Goal: Information Seeking & Learning: Check status

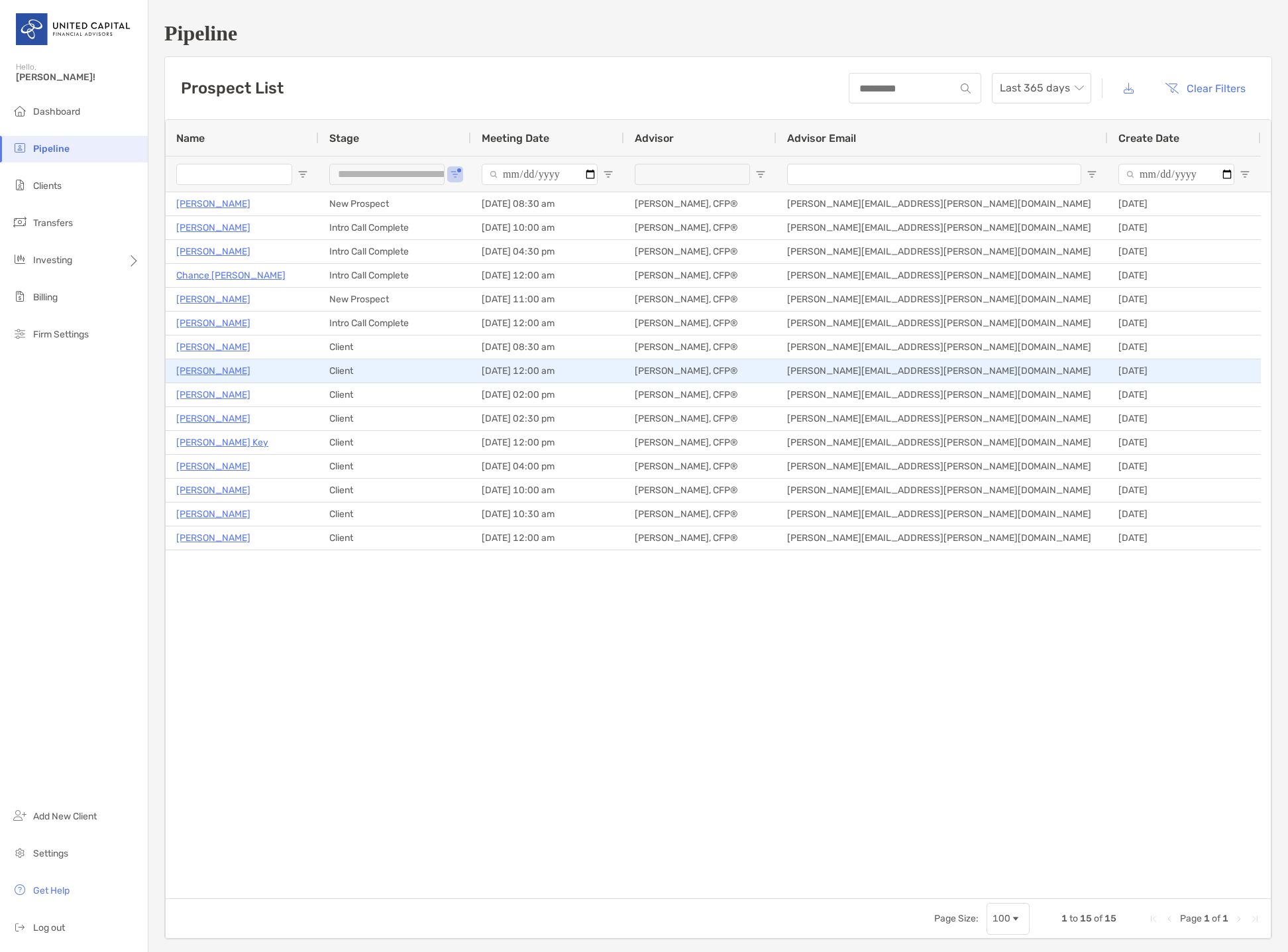
click at [227, 368] on p "[PERSON_NAME]" at bounding box center [213, 370] width 74 height 17
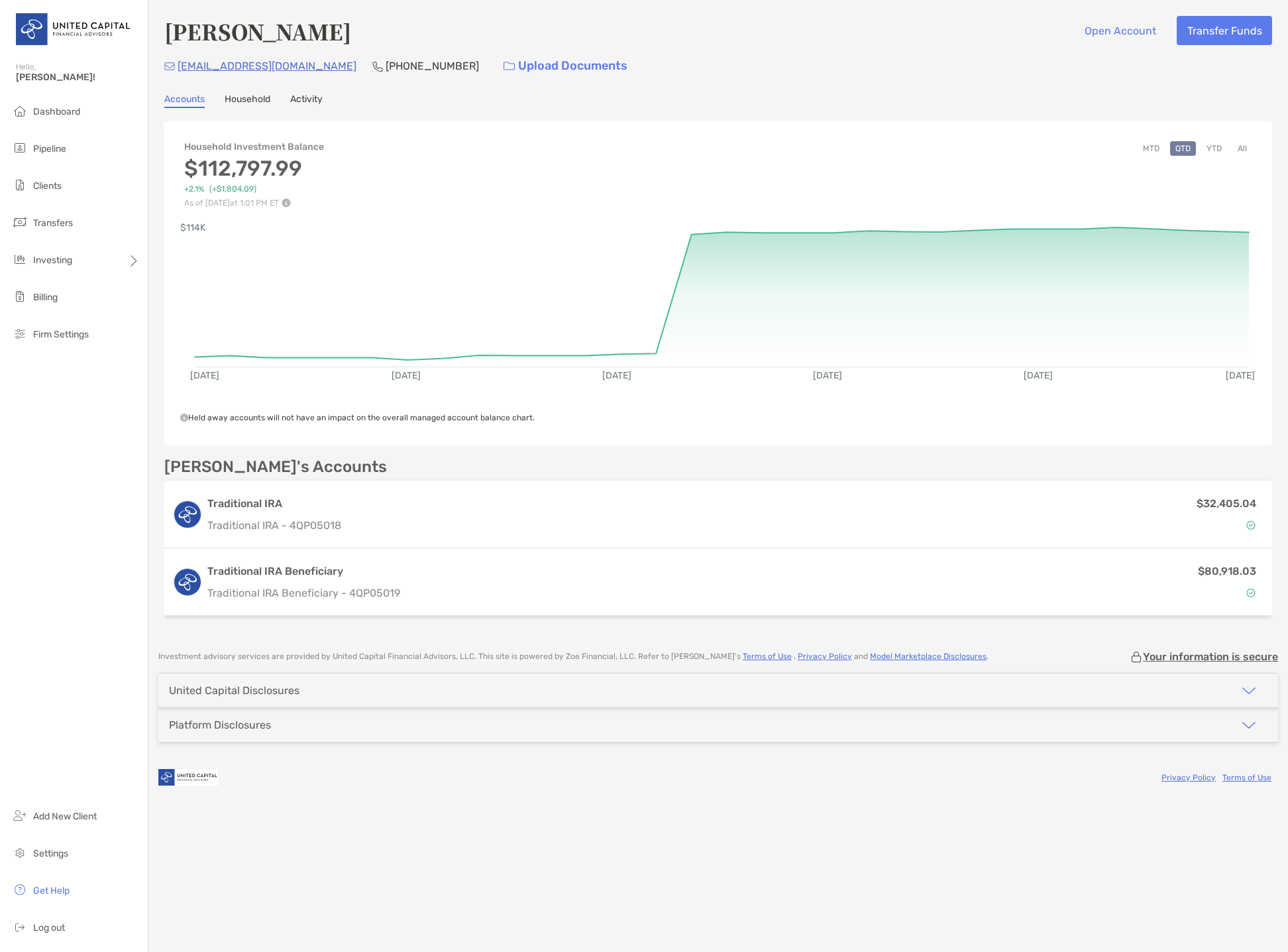
click at [1033, 87] on div "[PERSON_NAME] Open Account Transfer Funds [EMAIL_ADDRESS][DOMAIN_NAME] [PHONE_N…" at bounding box center [718, 318] width 1140 height 637
click at [260, 100] on link "Household" at bounding box center [247, 100] width 46 height 15
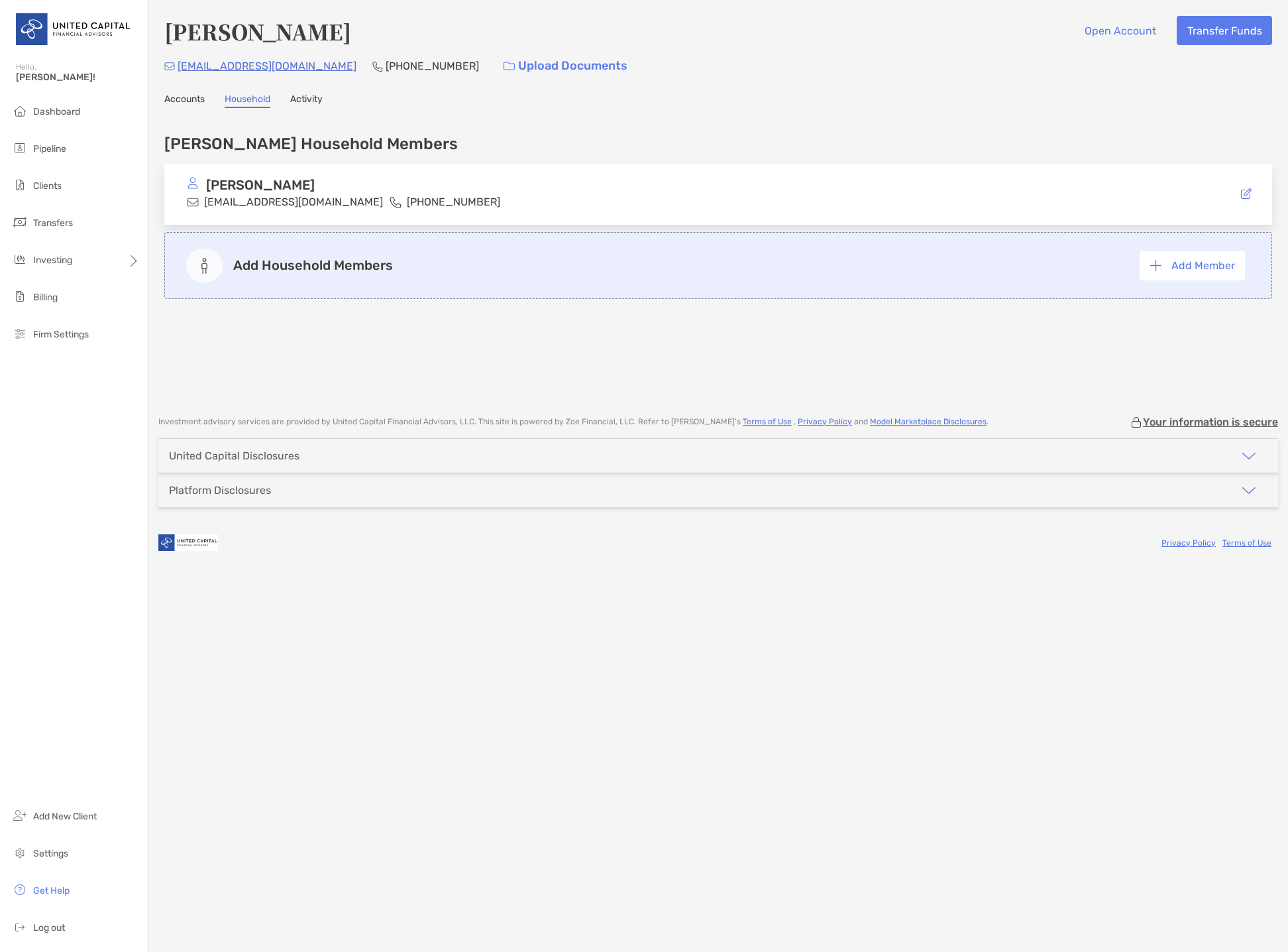
click at [185, 96] on link "Accounts" at bounding box center [185, 100] width 41 height 15
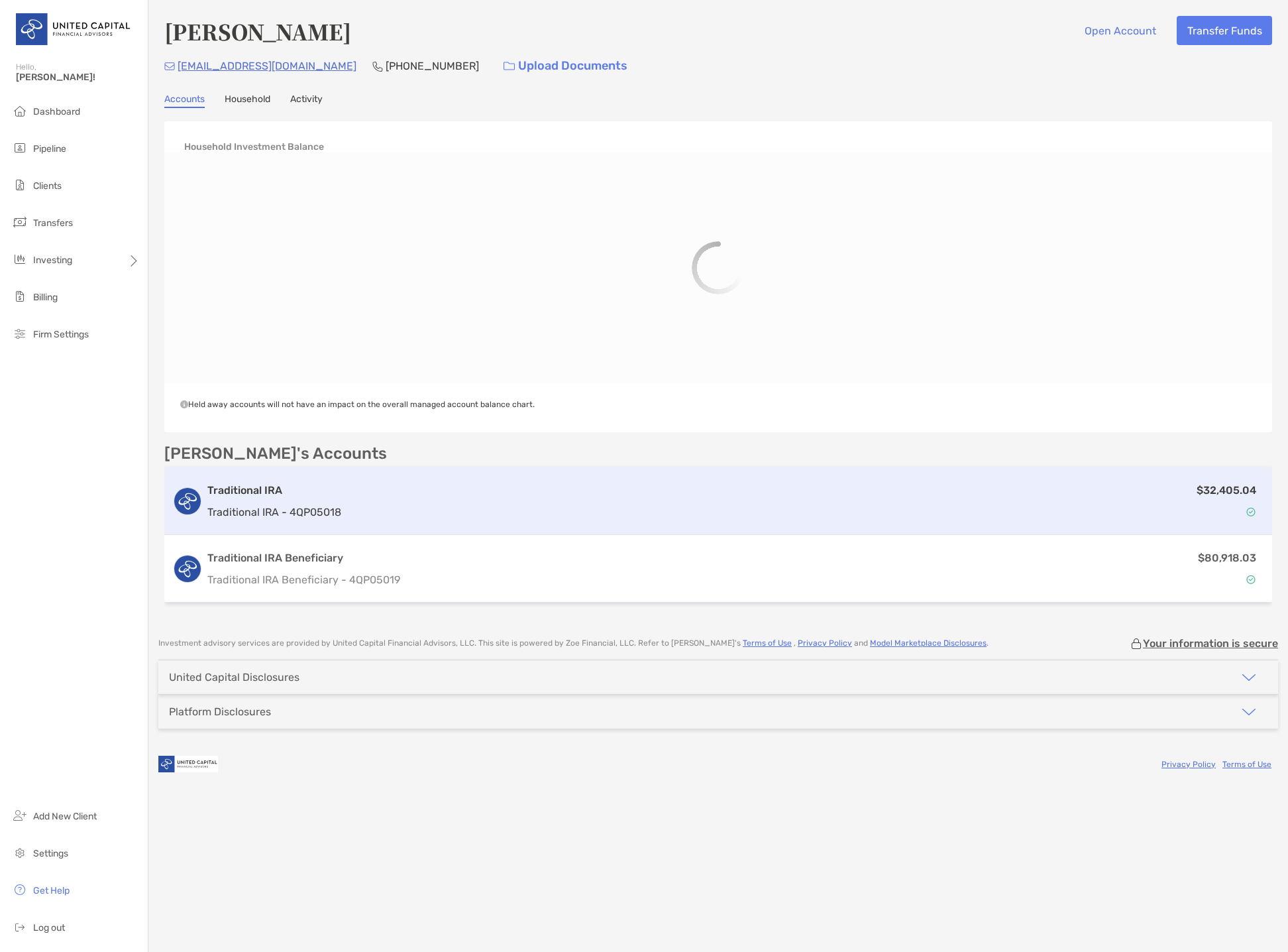
click at [254, 489] on h3 "Traditional IRA" at bounding box center [274, 491] width 134 height 16
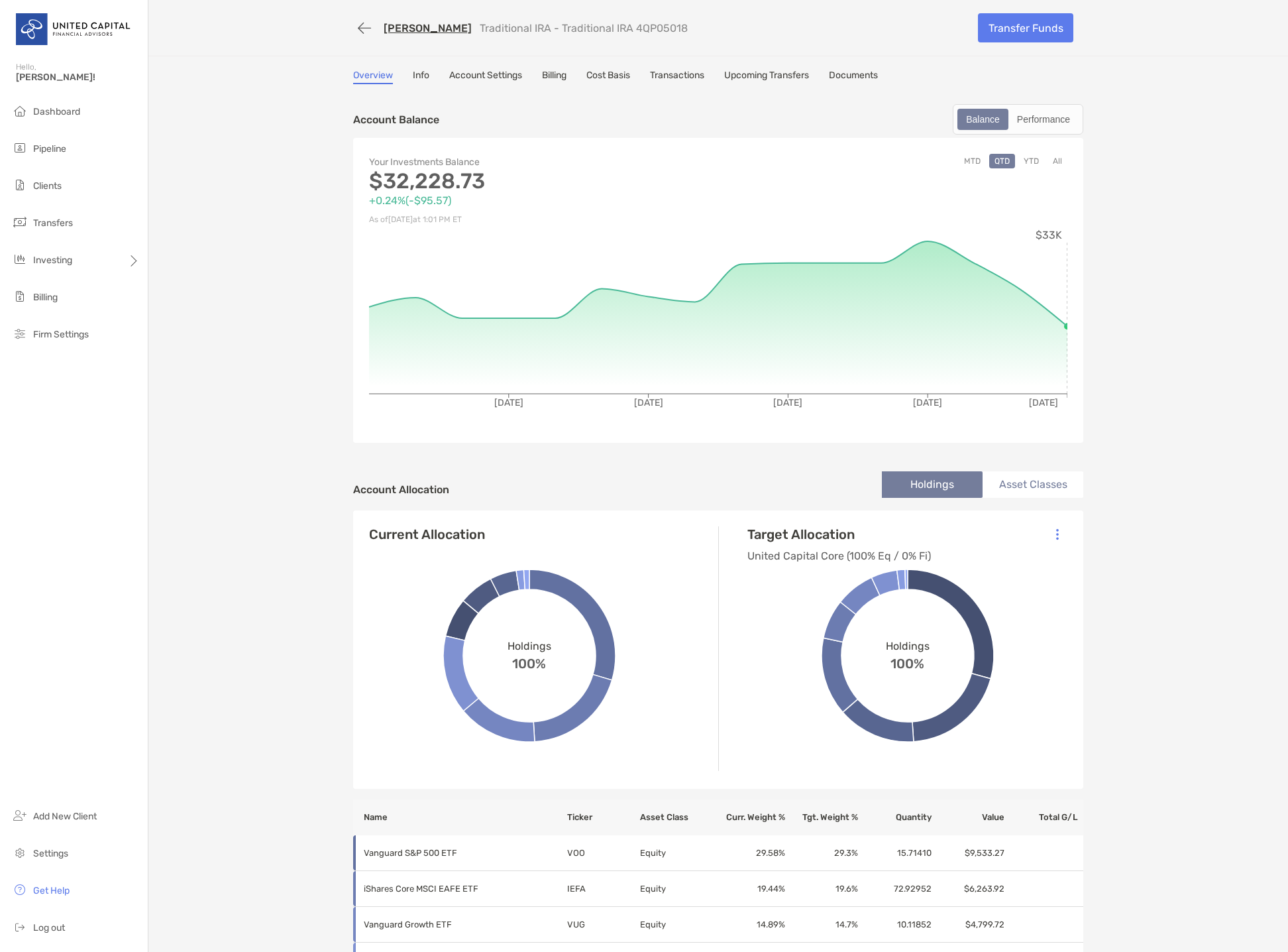
click at [1054, 160] on button "All" at bounding box center [1057, 161] width 20 height 15
click at [359, 20] on button "button" at bounding box center [364, 28] width 23 height 25
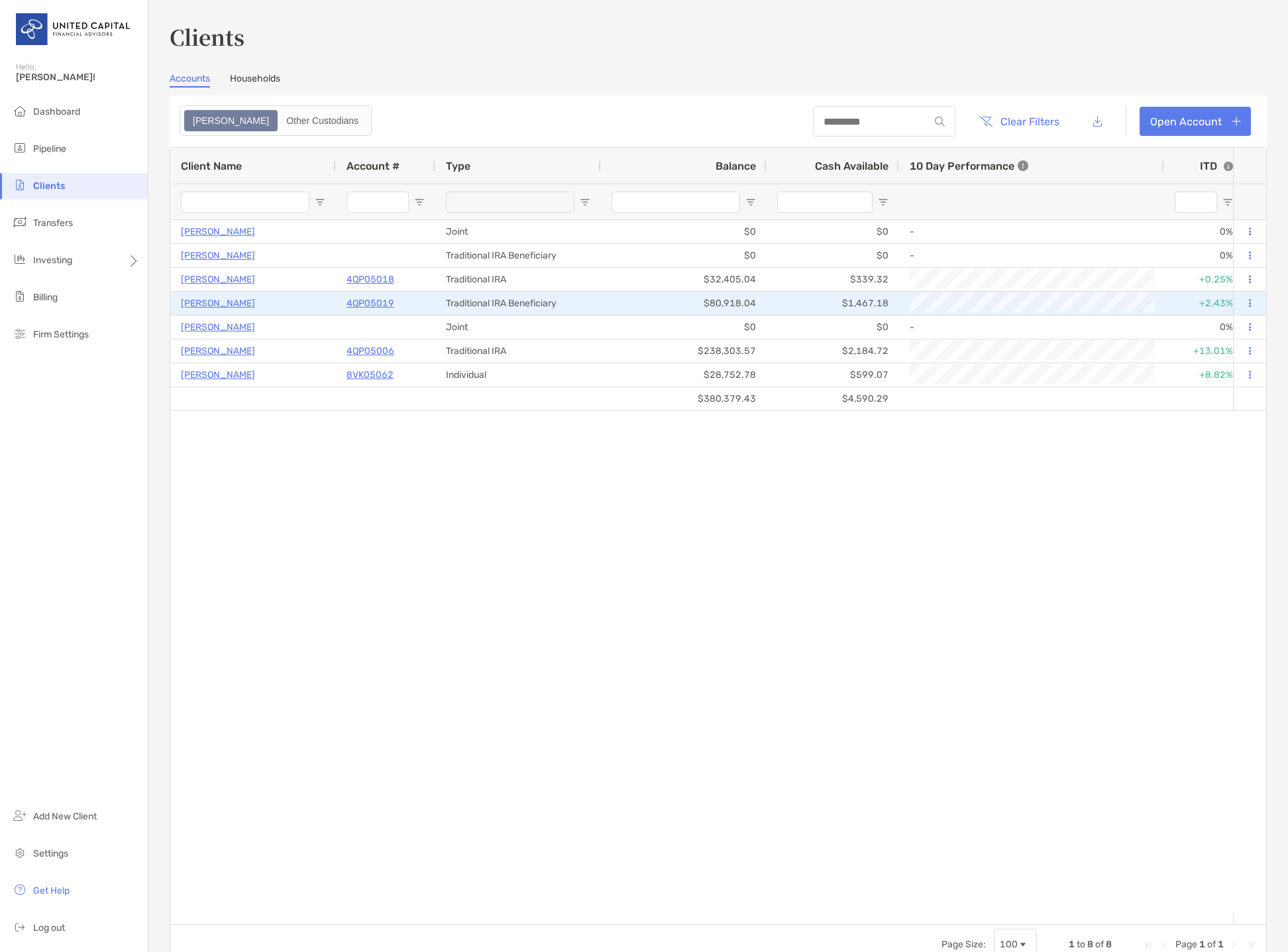
click at [223, 304] on p "[PERSON_NAME]" at bounding box center [218, 303] width 74 height 17
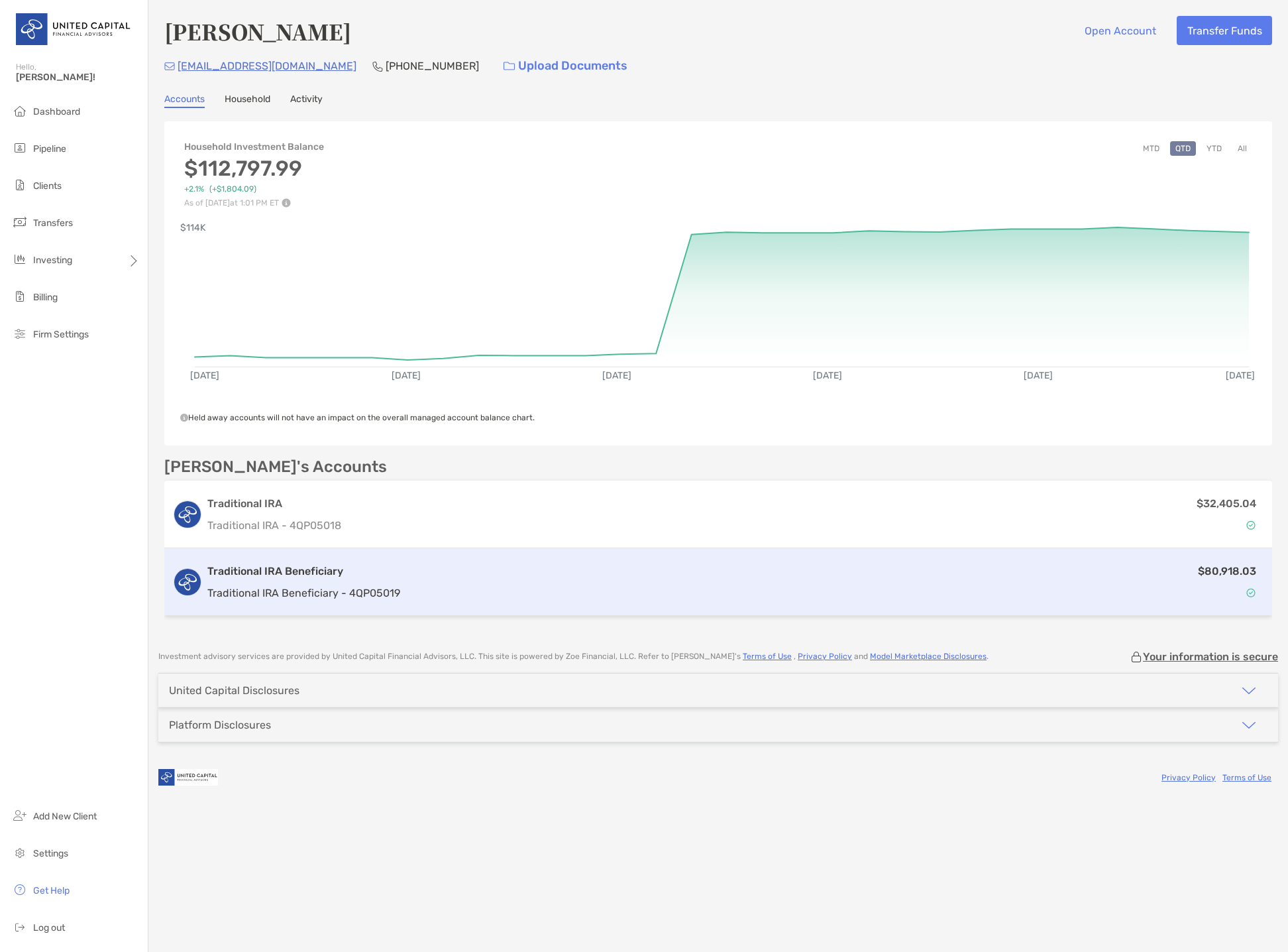
click at [458, 566] on div "$80,918.03" at bounding box center [835, 582] width 859 height 39
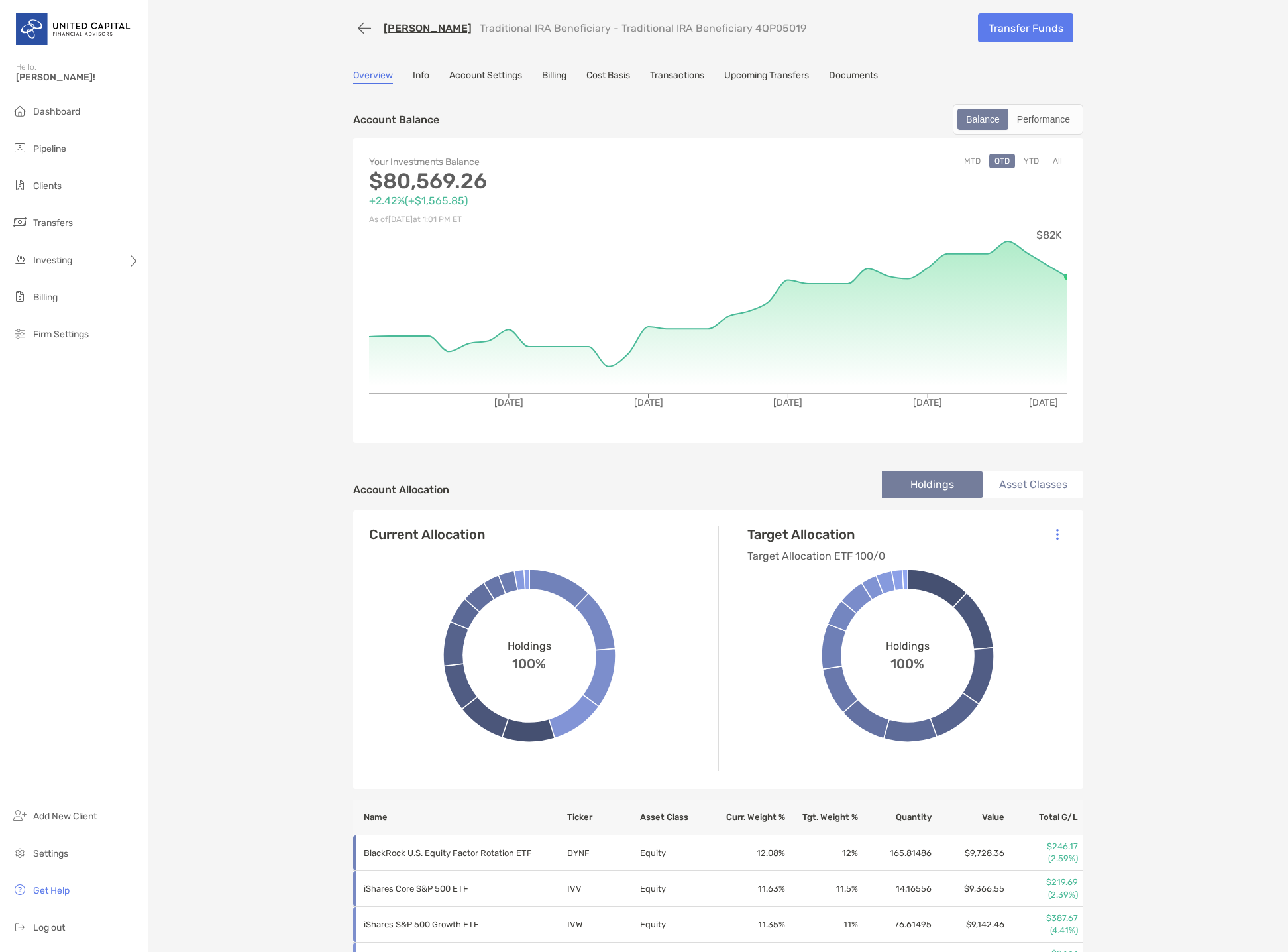
click at [1056, 159] on button "All" at bounding box center [1057, 161] width 20 height 15
click at [423, 84] on link "Info" at bounding box center [421, 77] width 17 height 15
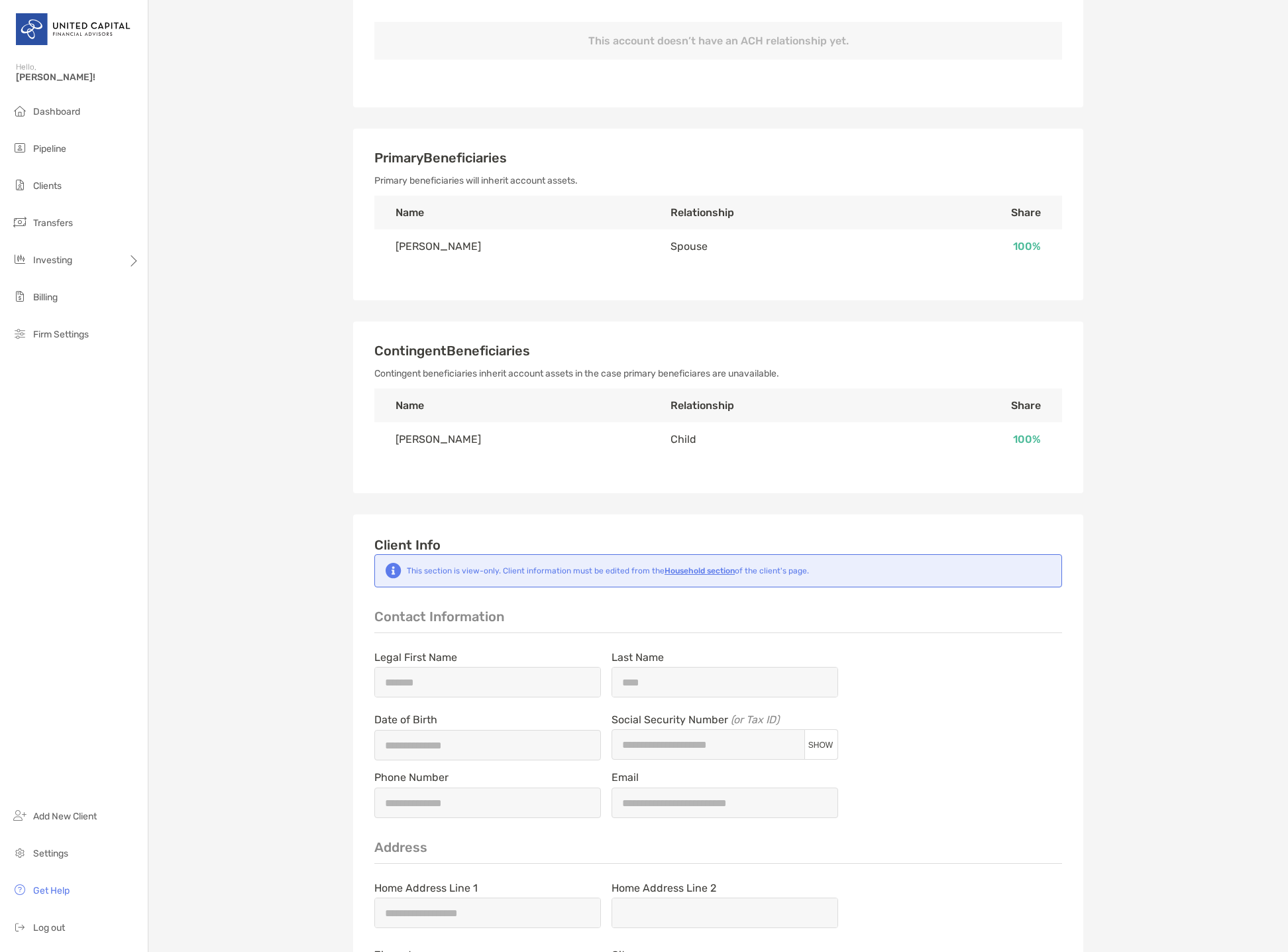
type input "**********"
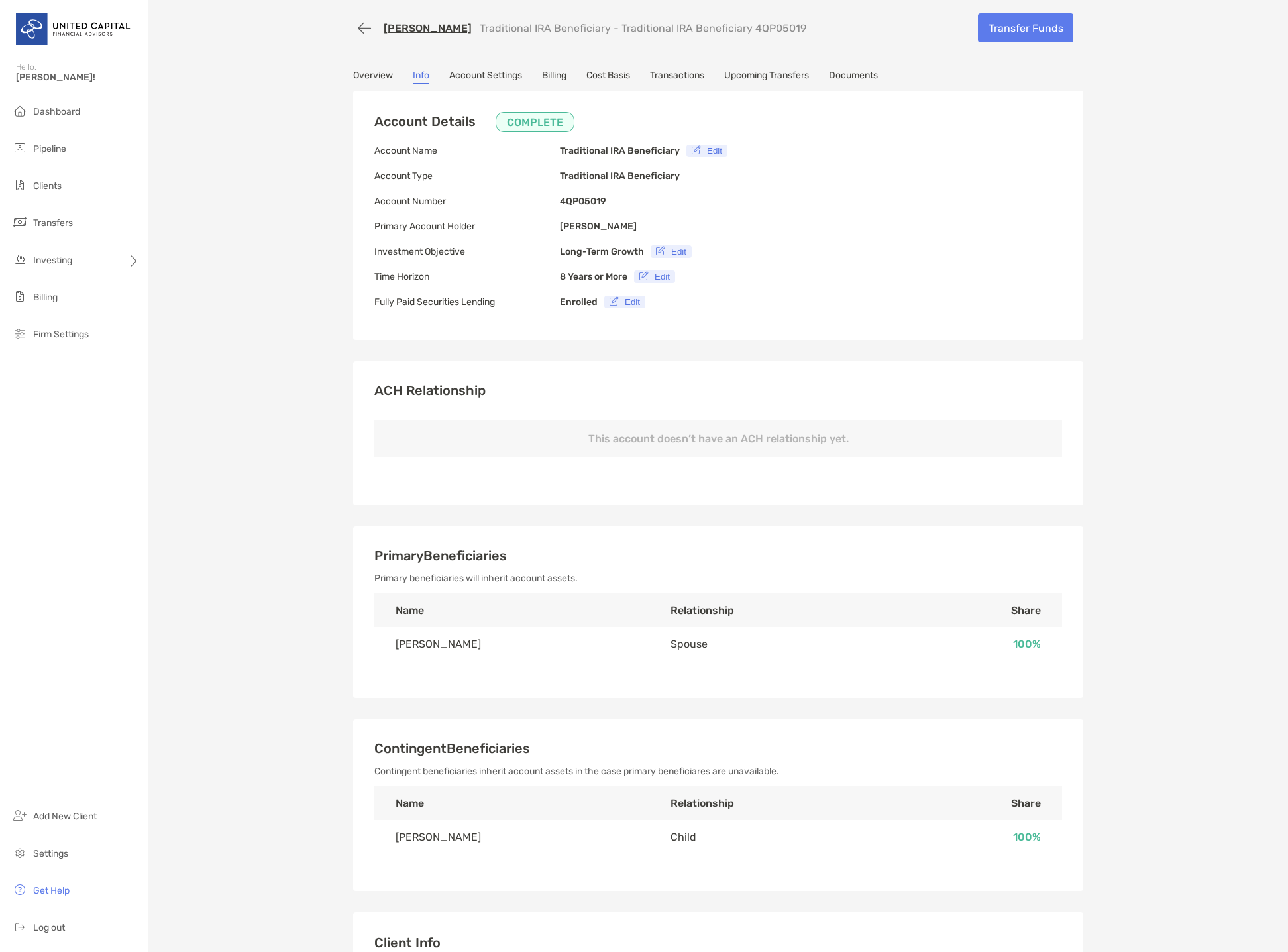
click at [702, 77] on link "Transactions" at bounding box center [677, 77] width 55 height 15
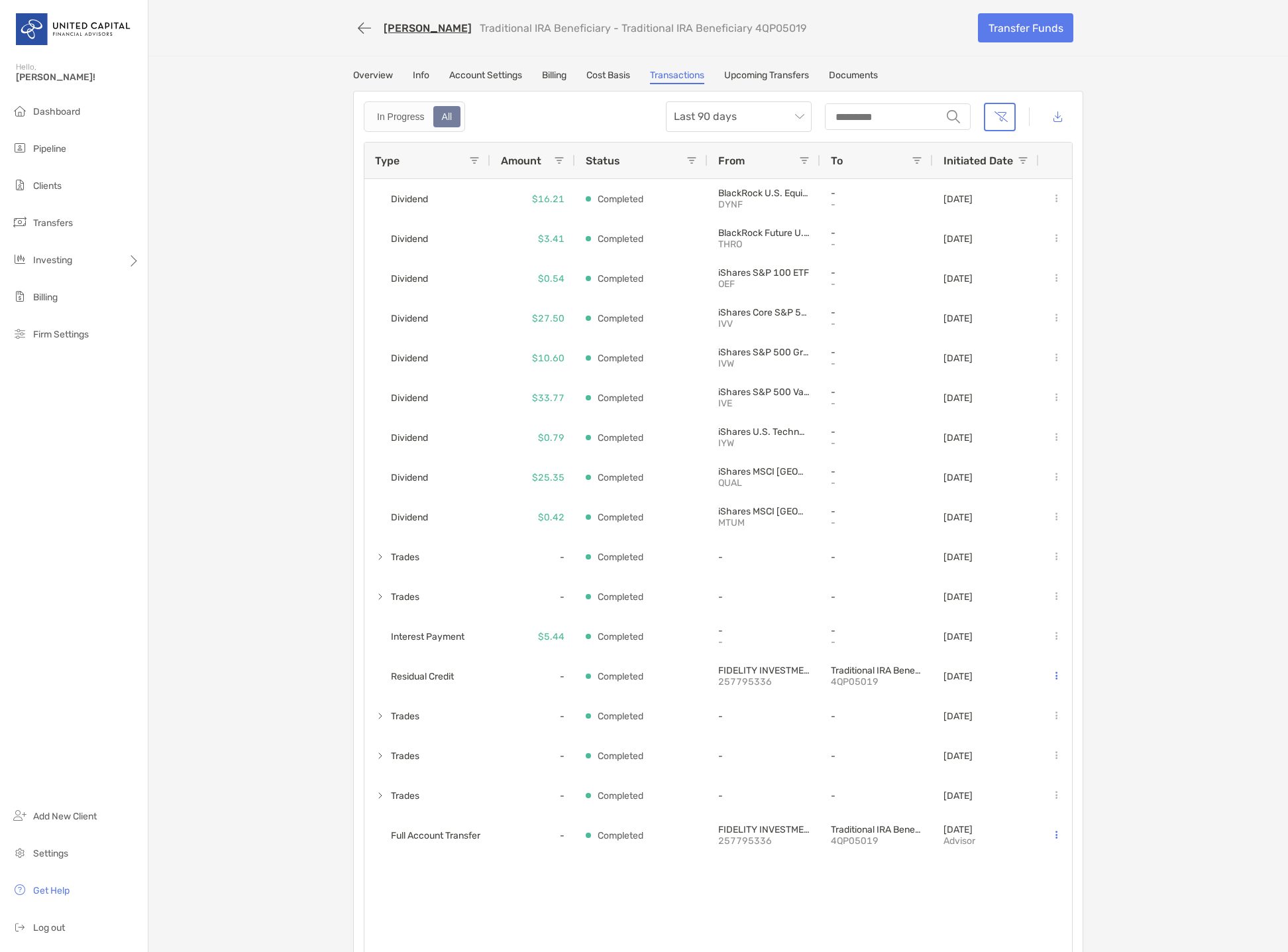
click at [495, 79] on link "Account Settings" at bounding box center [485, 77] width 73 height 15
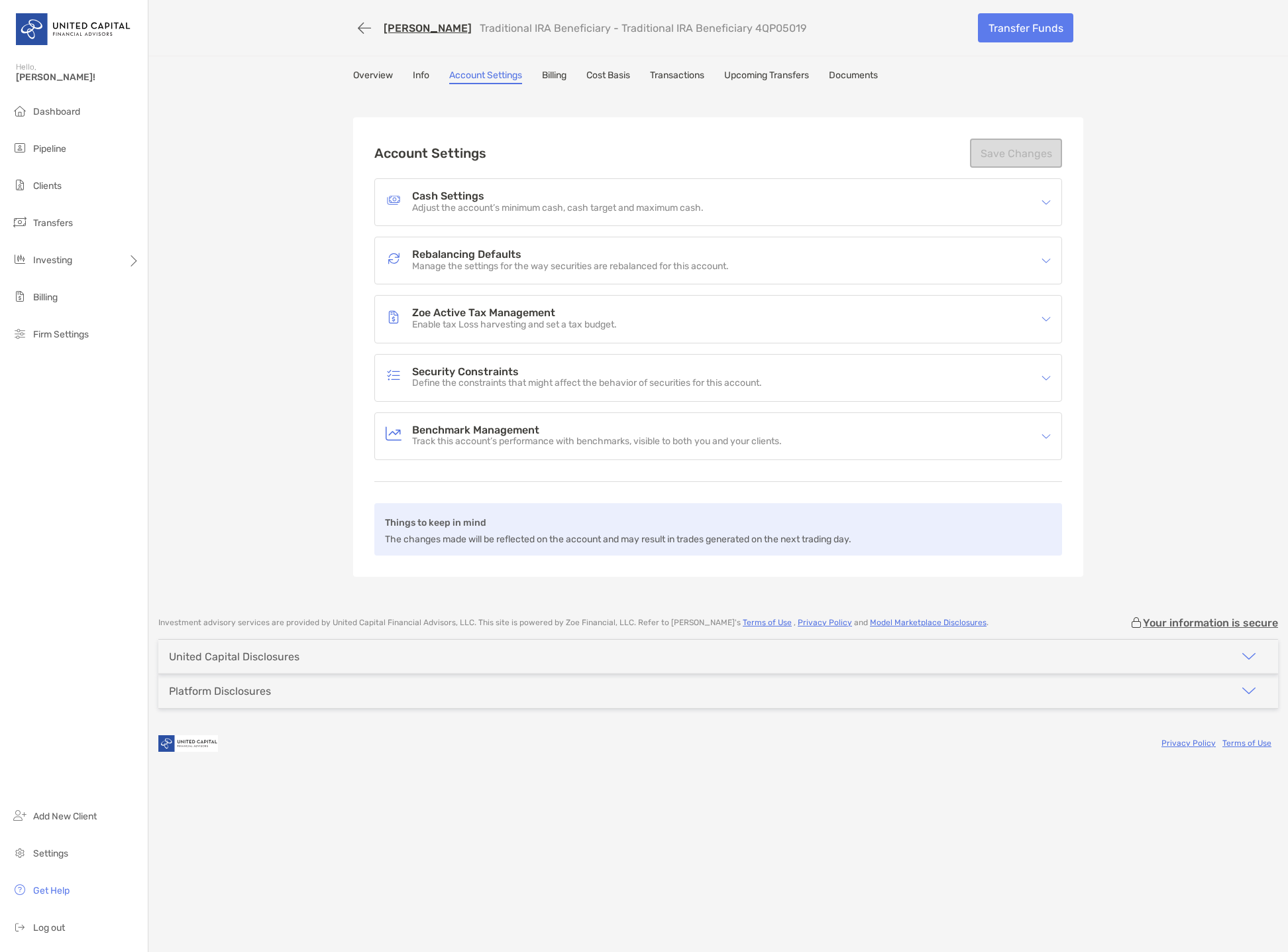
click at [418, 77] on link "Info" at bounding box center [421, 77] width 17 height 15
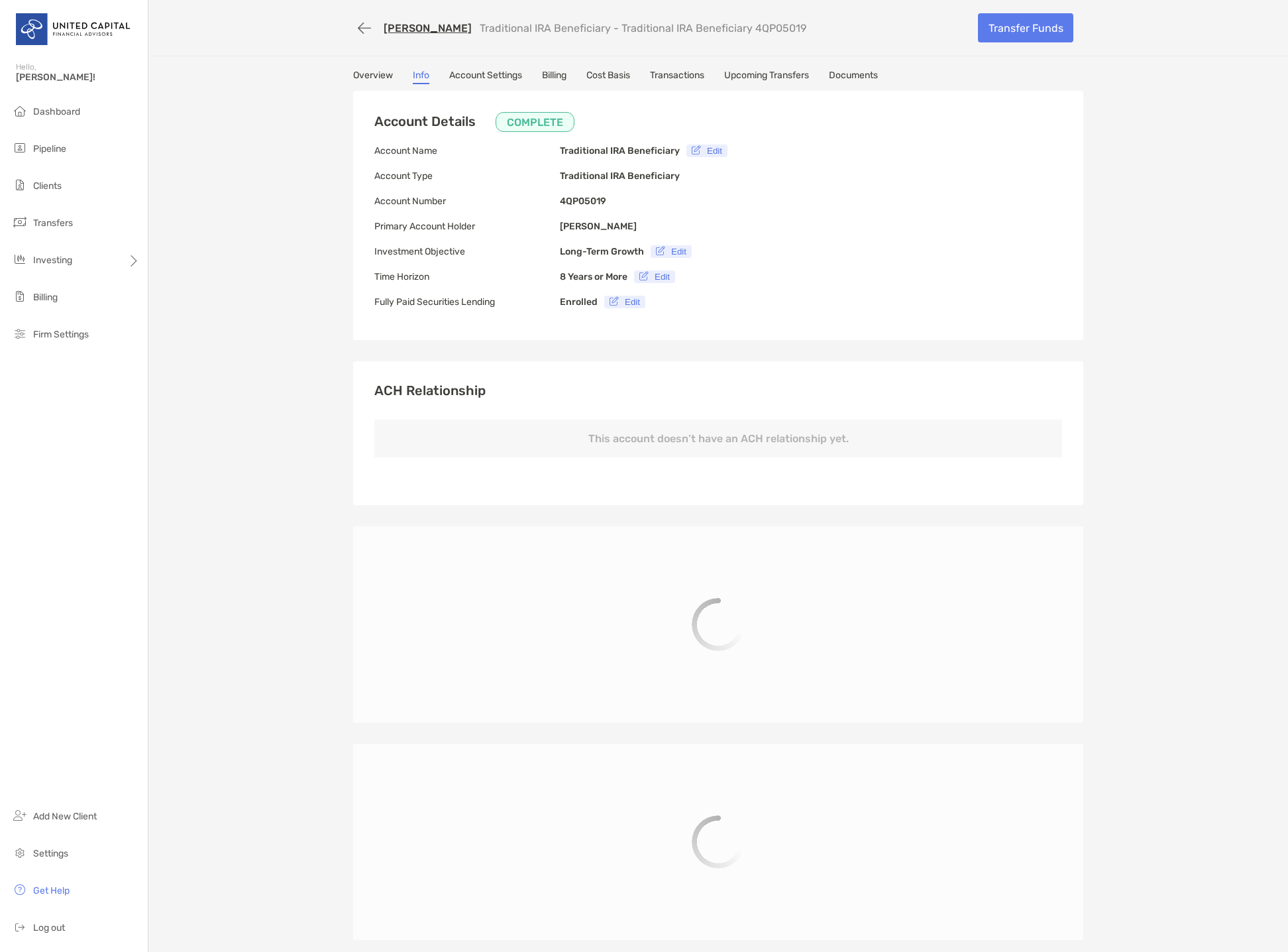
type input "**********"
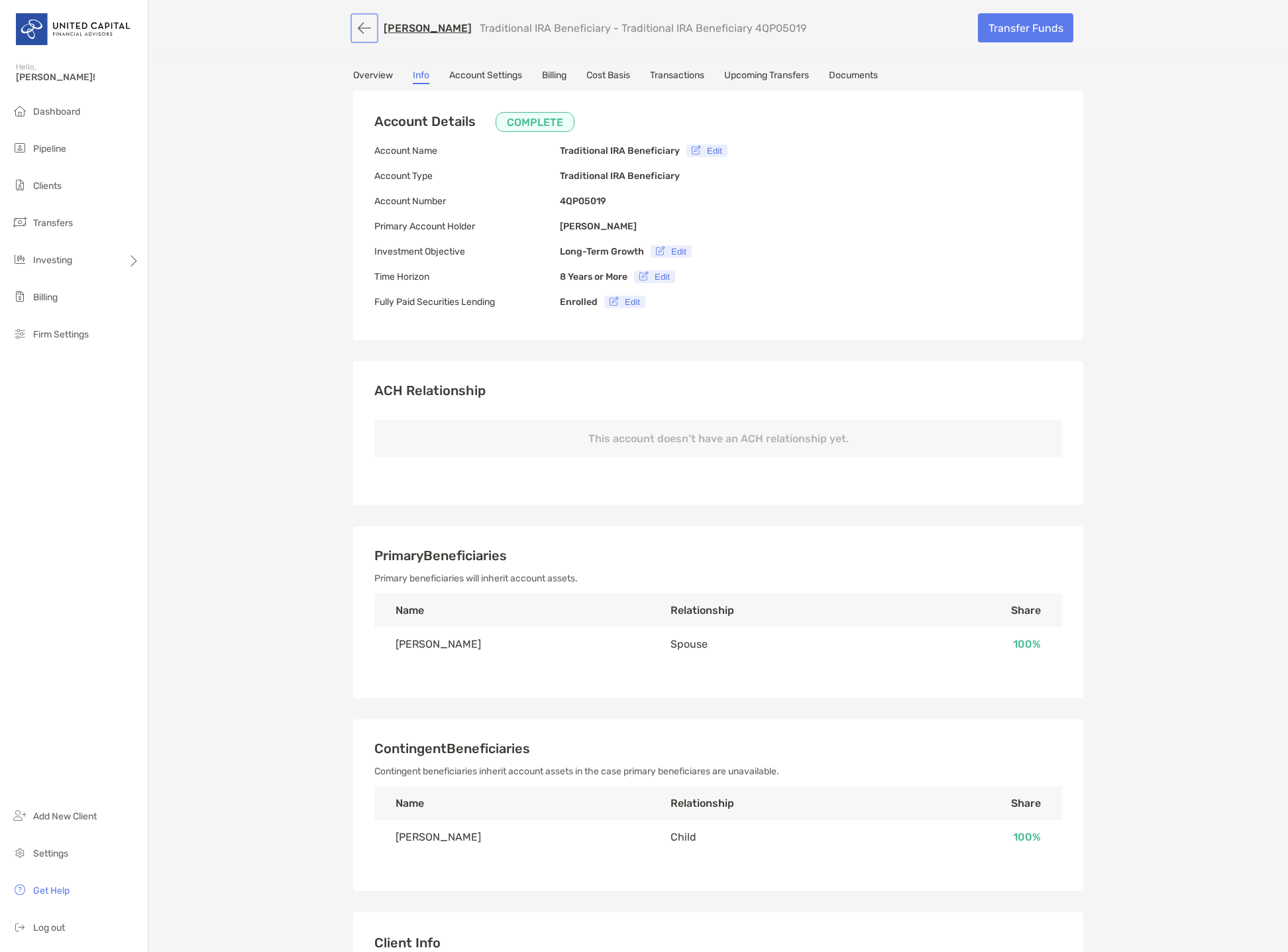
click at [357, 28] on button "button" at bounding box center [364, 28] width 23 height 25
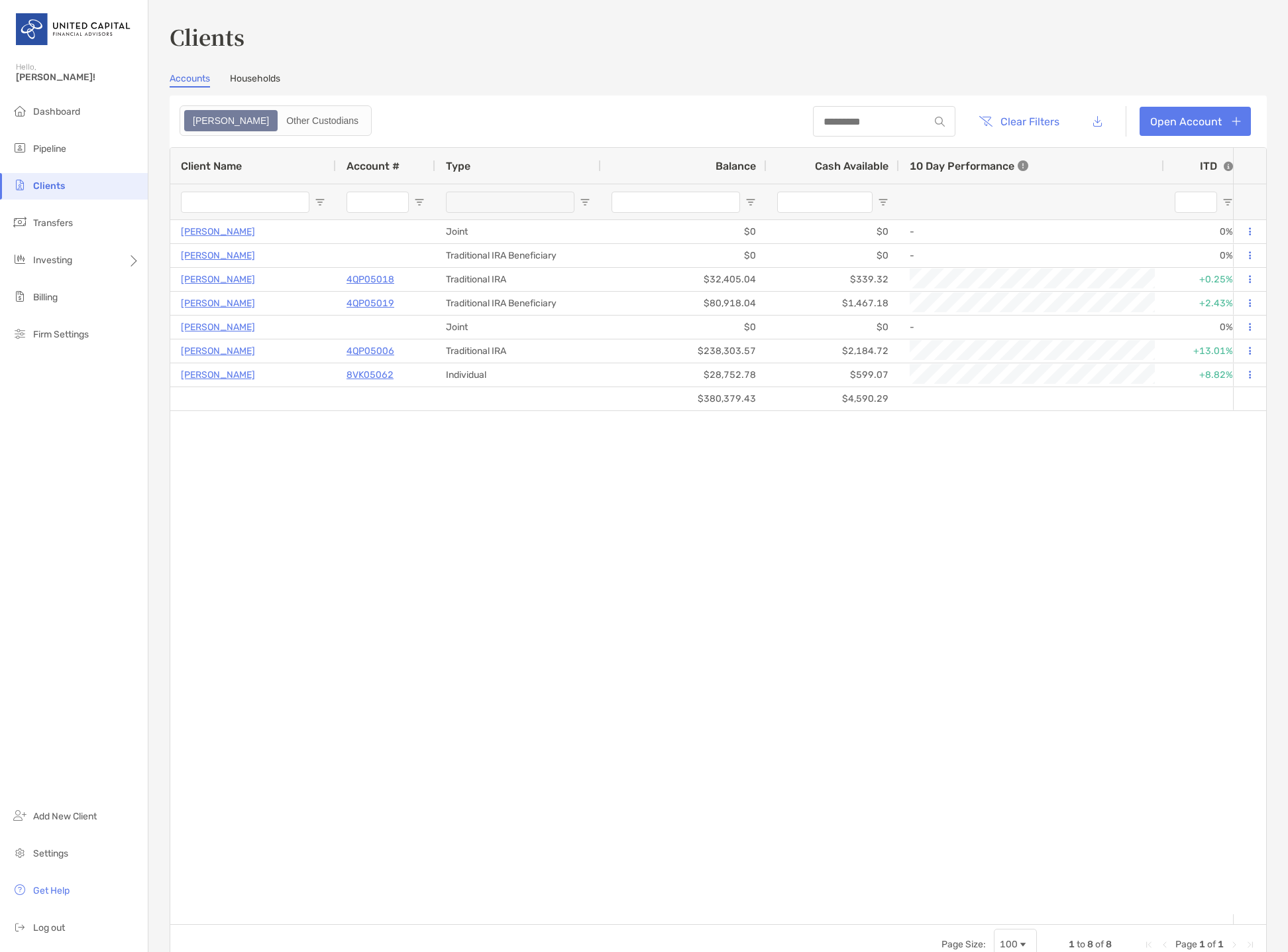
click at [843, 492] on div "[PERSON_NAME] Joint $0 $0 - 0% 0% Draft Target Allocation ESG ETF 60/40 Disable…" at bounding box center [701, 566] width 1063 height 694
click at [242, 82] on link "Households" at bounding box center [255, 80] width 50 height 15
